Goal: Information Seeking & Learning: Learn about a topic

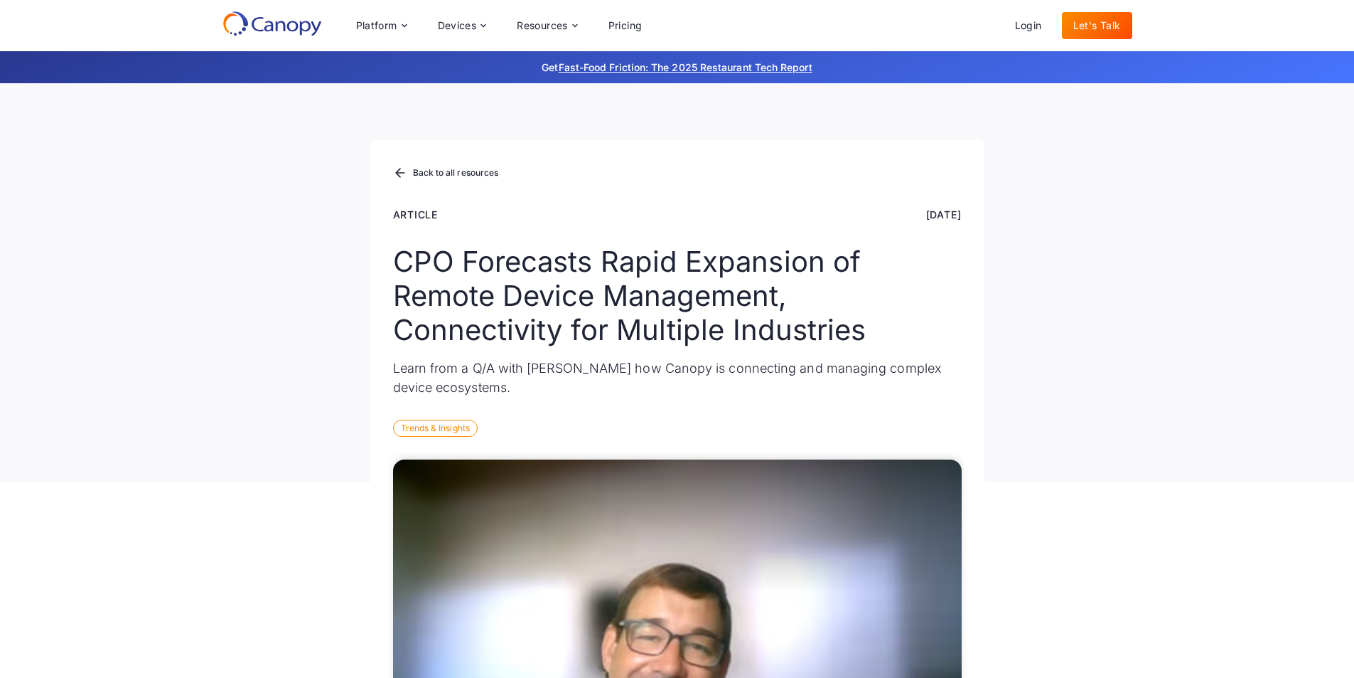
scroll to position [484, 0]
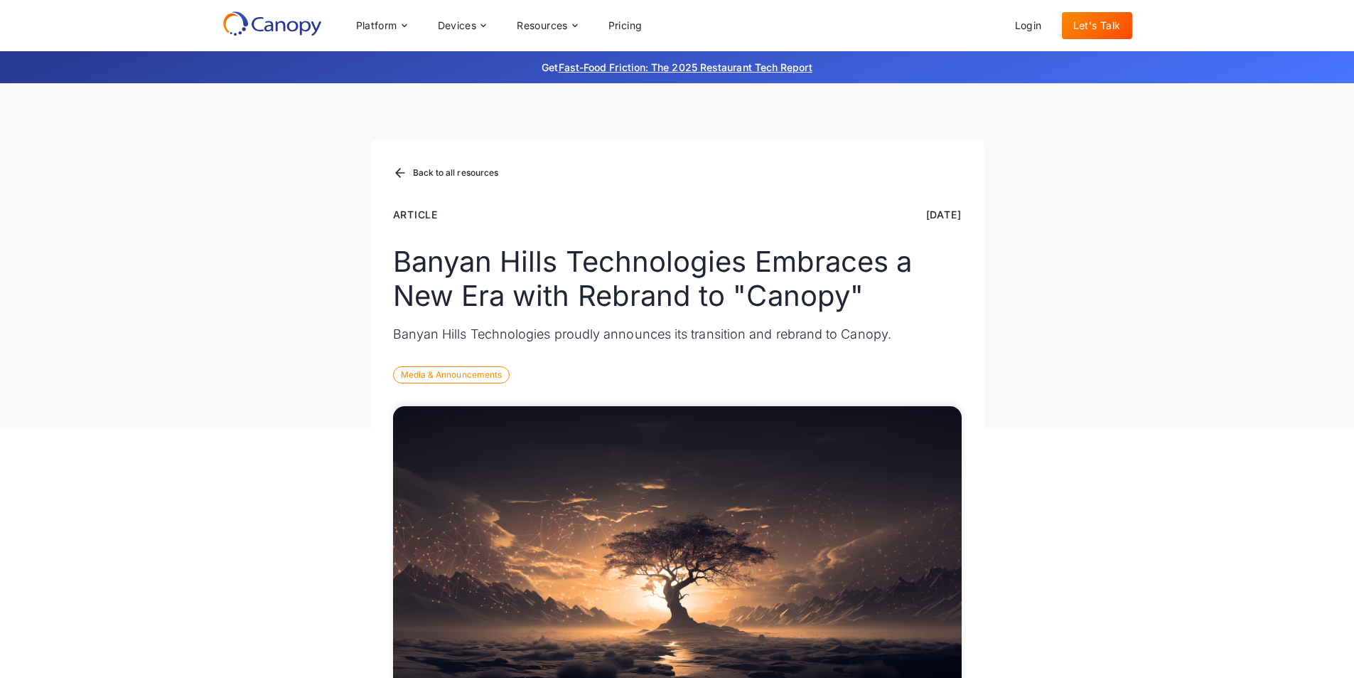
scroll to position [599, 0]
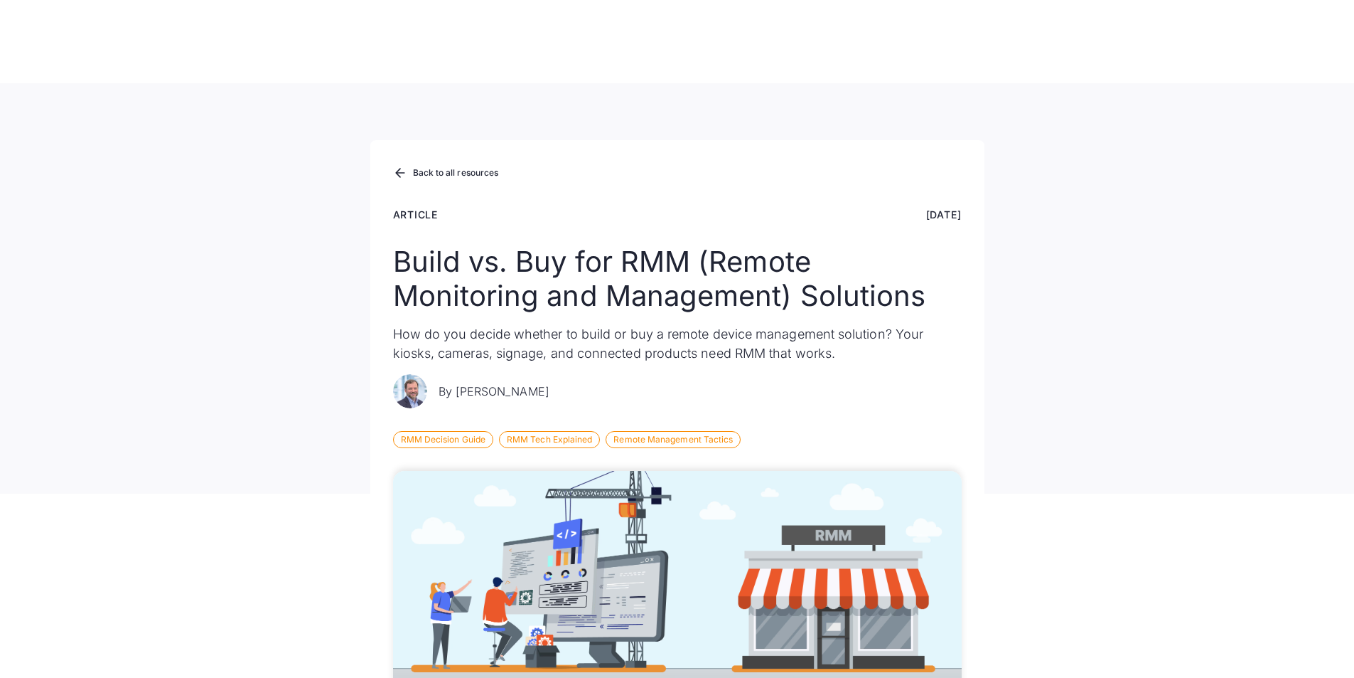
scroll to position [9834, 0]
